Goal: Find specific page/section: Find specific page/section

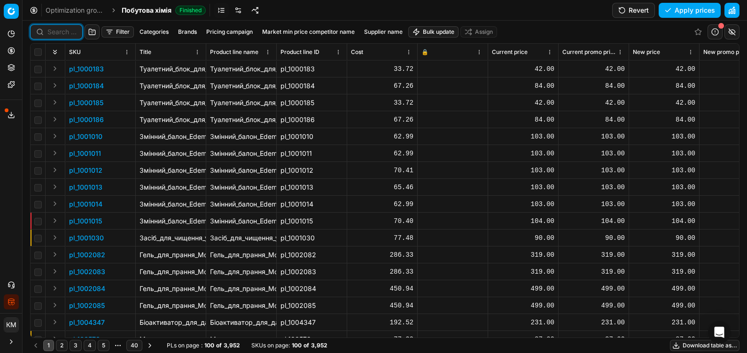
click at [63, 30] on input at bounding box center [61, 31] width 29 height 9
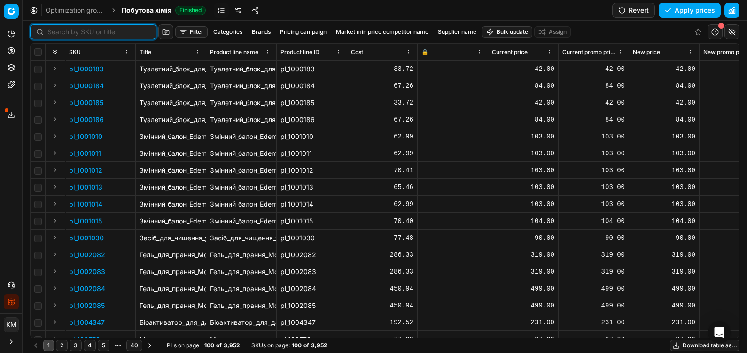
paste input "666659"
type input "666659"
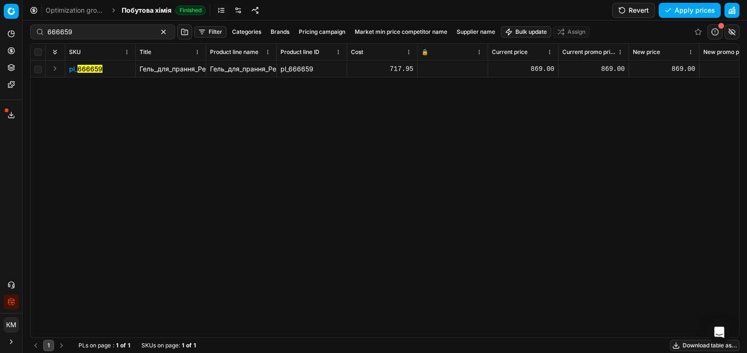
click at [86, 69] on mark "666659" at bounding box center [90, 69] width 25 height 8
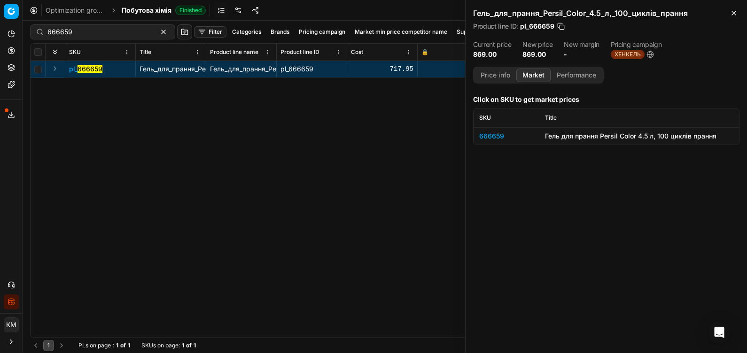
click at [539, 70] on button "Market" at bounding box center [534, 76] width 34 height 14
click at [495, 129] on td "666659" at bounding box center [507, 135] width 66 height 17
click at [497, 137] on div "666659" at bounding box center [506, 136] width 55 height 9
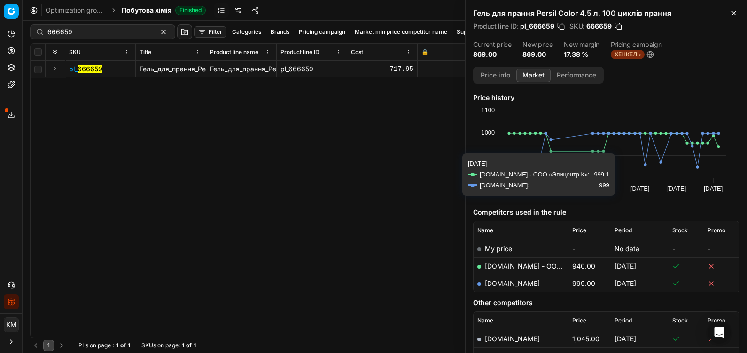
scroll to position [68, 0]
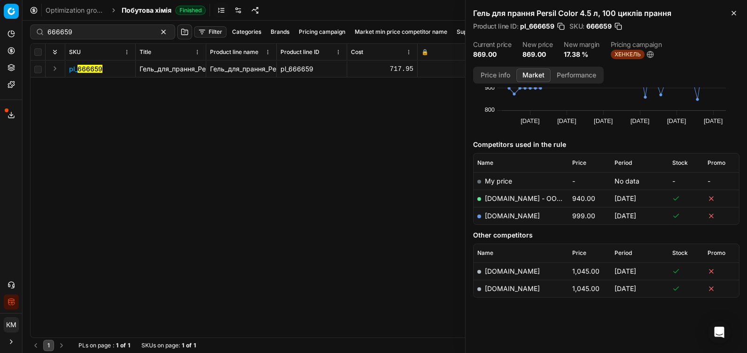
click at [0, 113] on html "Pricing platform Analytics Pricing Product portfolio Templates Export service 8…" at bounding box center [373, 176] width 747 height 353
